Goal: Task Accomplishment & Management: Manage account settings

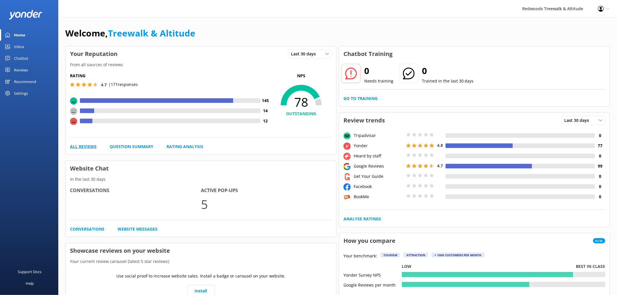
click at [86, 150] on link "All Reviews" at bounding box center [83, 146] width 27 height 6
